Goal: Information Seeking & Learning: Understand process/instructions

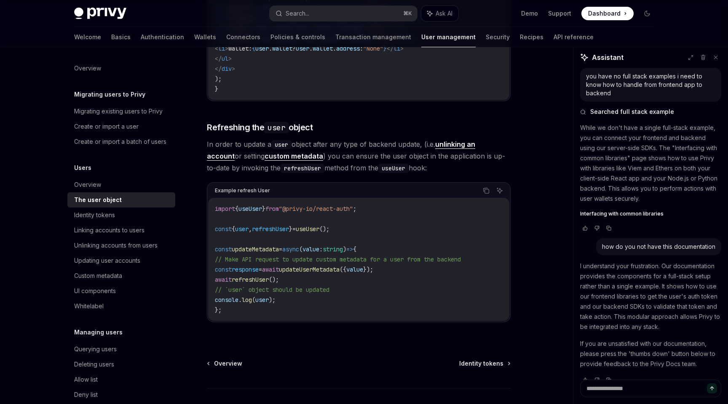
scroll to position [976, 0]
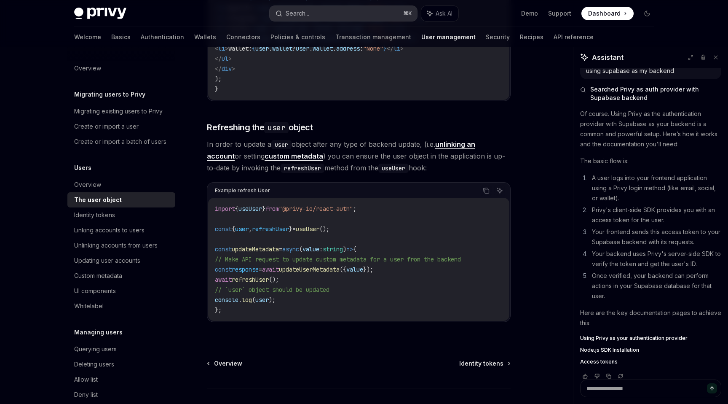
click at [307, 15] on div "Search..." at bounding box center [298, 13] width 24 height 10
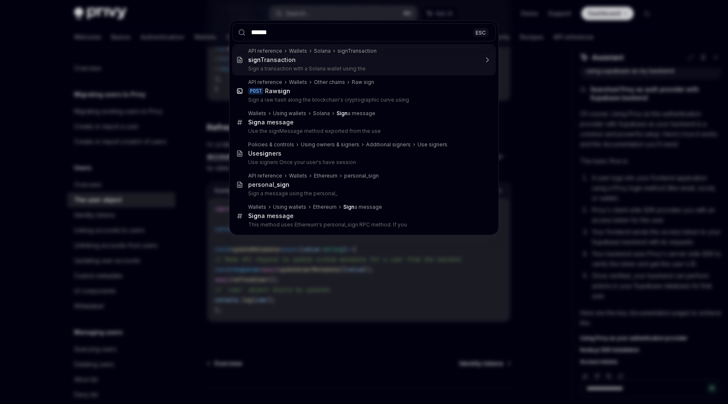
type input "*******"
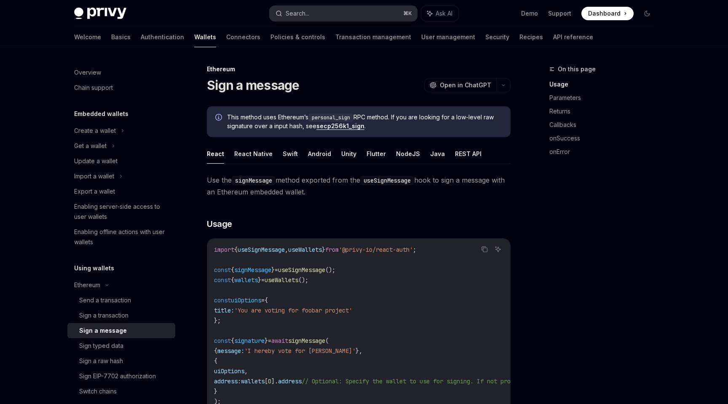
click at [323, 10] on button "Search... ⌘ K" at bounding box center [343, 13] width 147 height 15
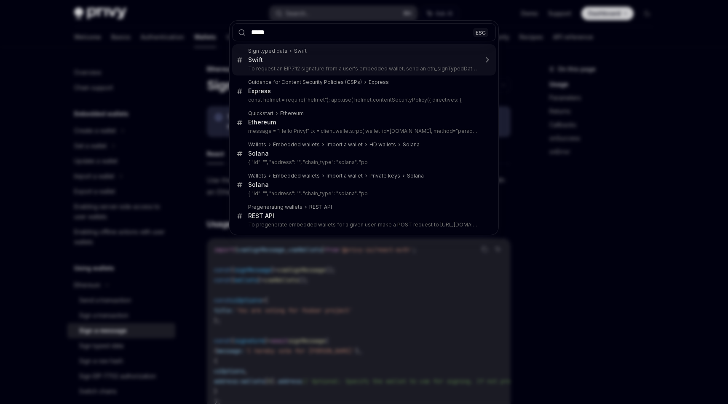
type input "******"
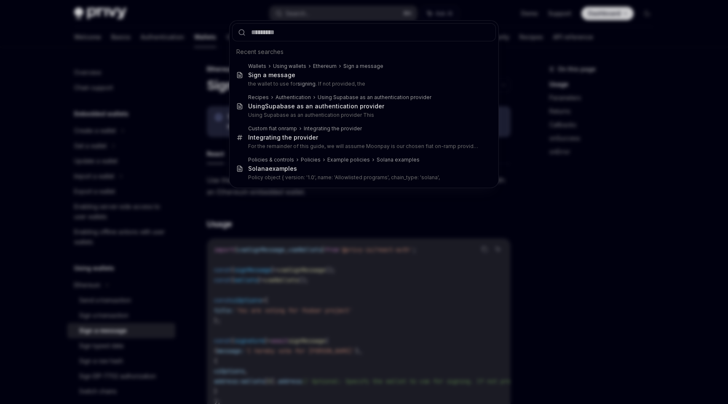
click at [294, 219] on div "Recent searches Wallets Using wallets Ethereum Sign a message Sign a message th…" at bounding box center [364, 202] width 728 height 404
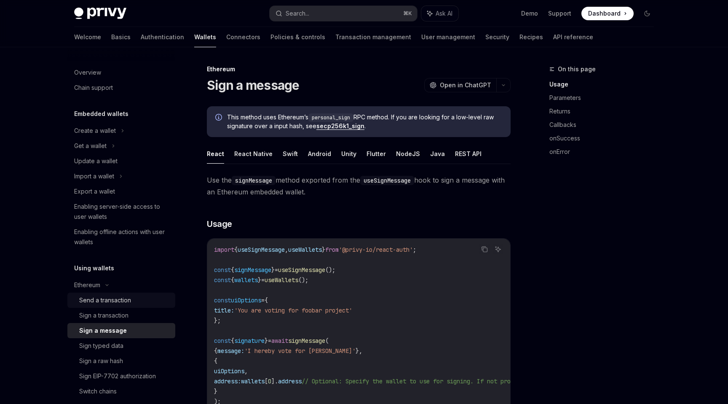
click at [144, 302] on div "Send a transaction" at bounding box center [124, 300] width 91 height 10
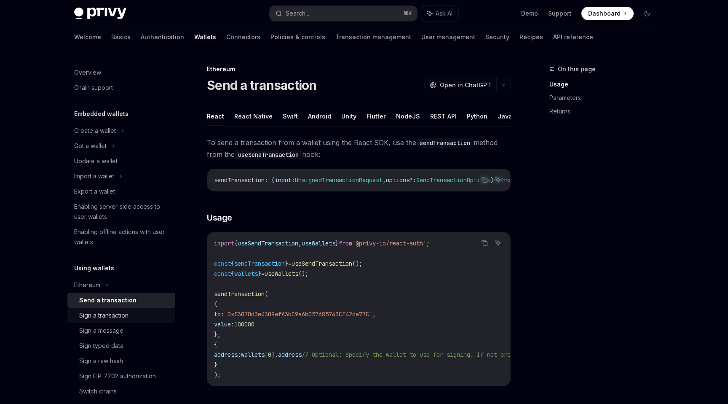
click at [143, 316] on div "Sign a transaction" at bounding box center [124, 315] width 91 height 10
type textarea "*"
click at [502, 88] on button "button" at bounding box center [503, 85] width 14 height 14
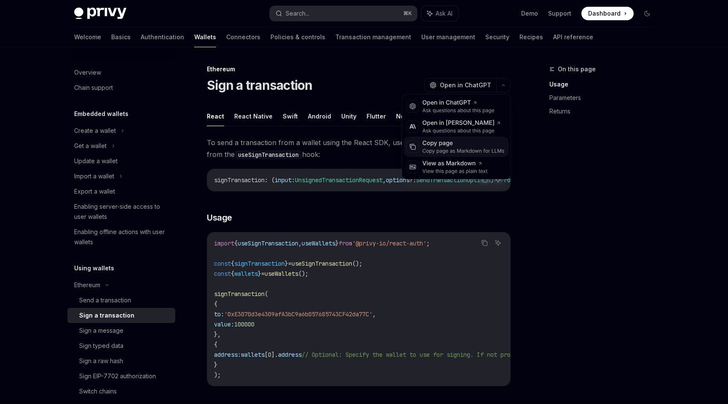
click at [462, 149] on div "Copy page as Markdown for LLMs" at bounding box center [464, 150] width 82 height 7
